Goal: Find specific page/section: Find specific page/section

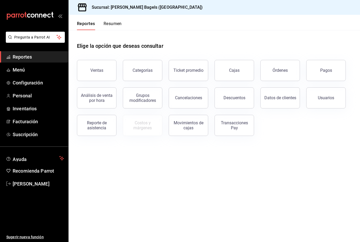
click at [105, 65] on button "Ventas" at bounding box center [97, 70] width 40 height 21
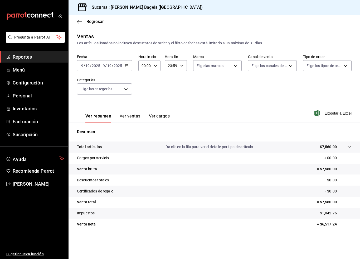
click at [182, 15] on div "Regresar" at bounding box center [215, 21] width 292 height 13
click at [231, 2] on div "Sucursal: [PERSON_NAME] Bagels ([GEOGRAPHIC_DATA])" at bounding box center [215, 7] width 292 height 15
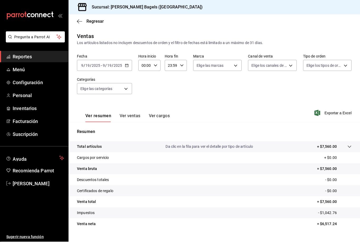
scroll to position [17, 0]
click at [355, 5] on div "Sucursal: [PERSON_NAME] Bagels ([GEOGRAPHIC_DATA])" at bounding box center [215, 7] width 292 height 15
